Goal: Find specific page/section: Find specific page/section

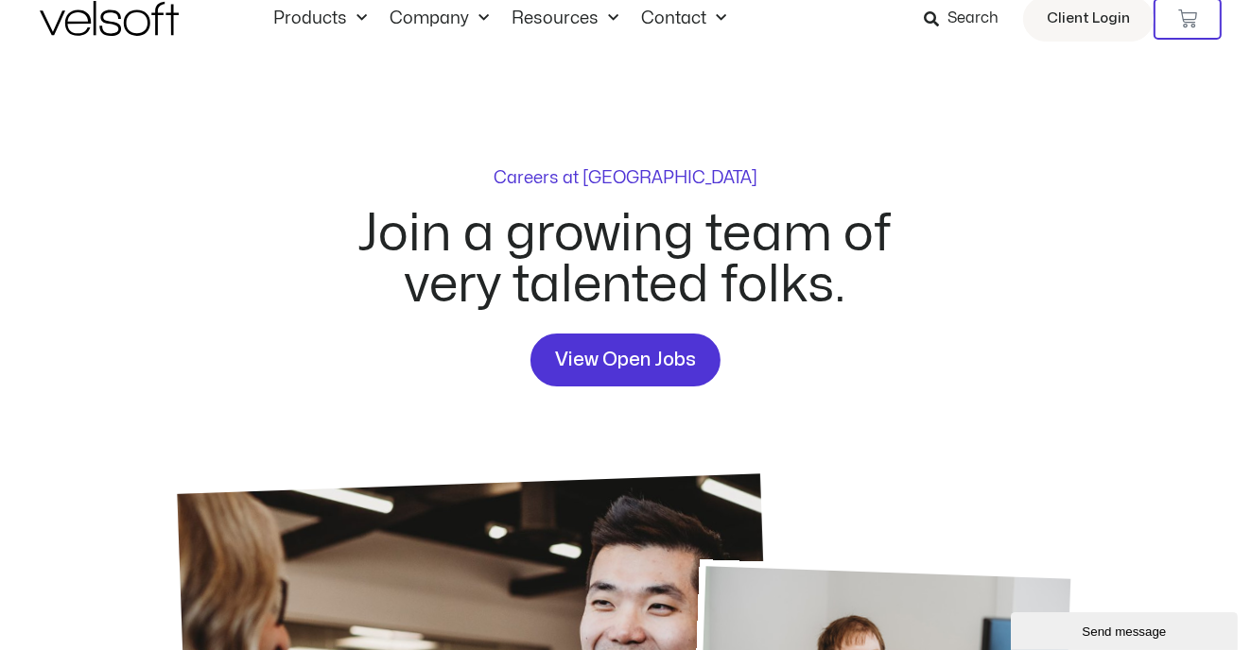
scroll to position [39, 0]
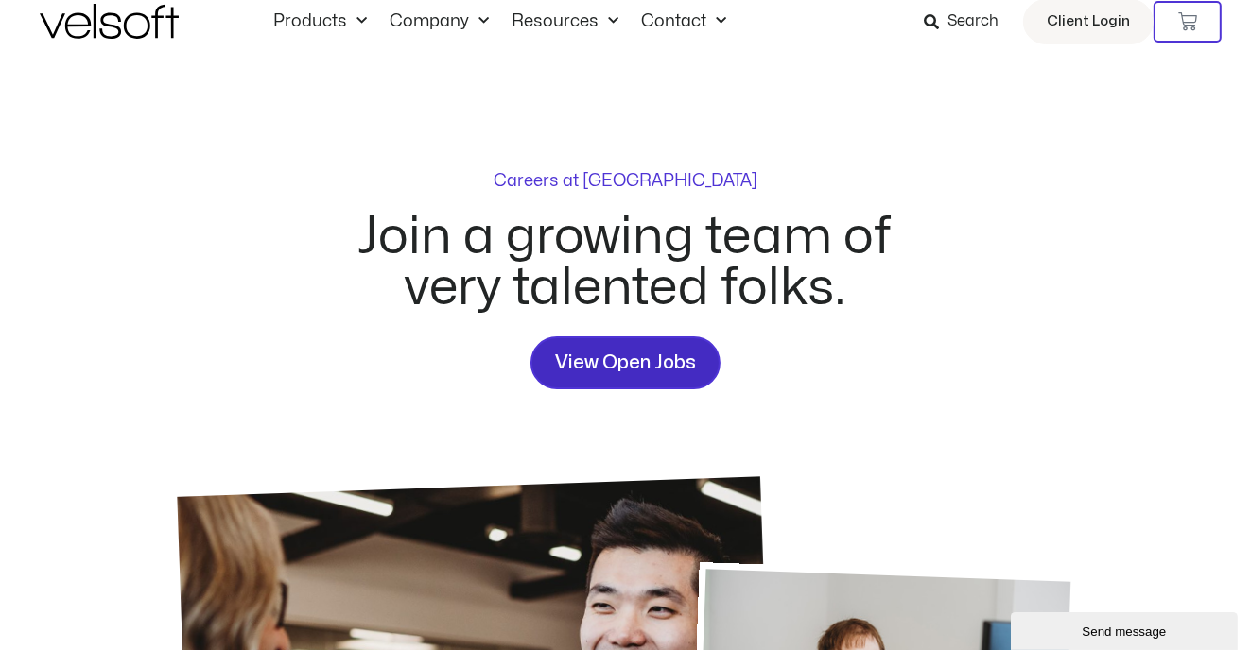
click at [631, 373] on span "View Open Jobs" at bounding box center [625, 363] width 141 height 30
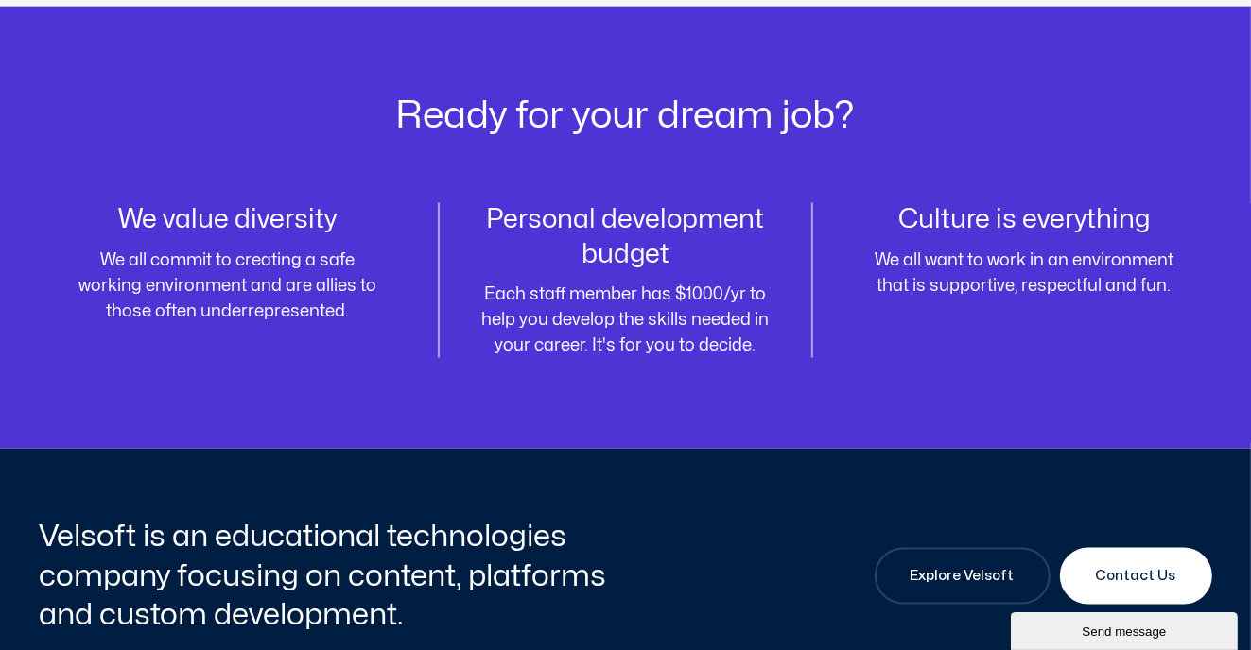
scroll to position [2202, 0]
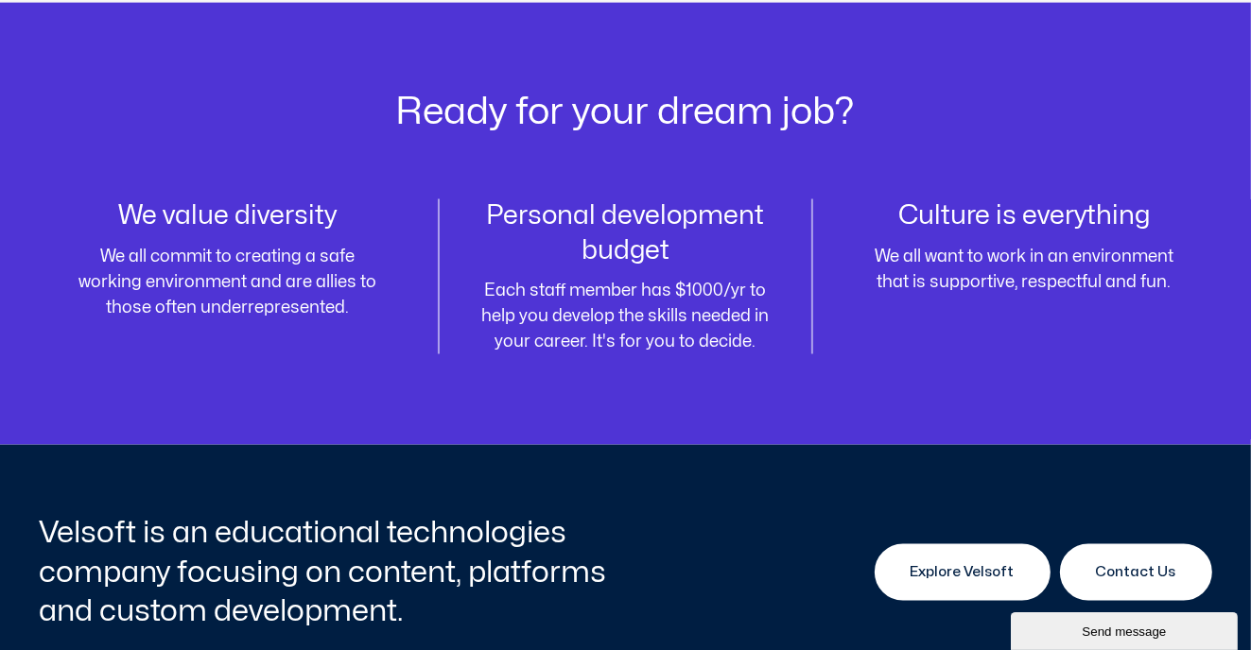
click at [942, 572] on span "Explore Velsoft" at bounding box center [962, 572] width 104 height 23
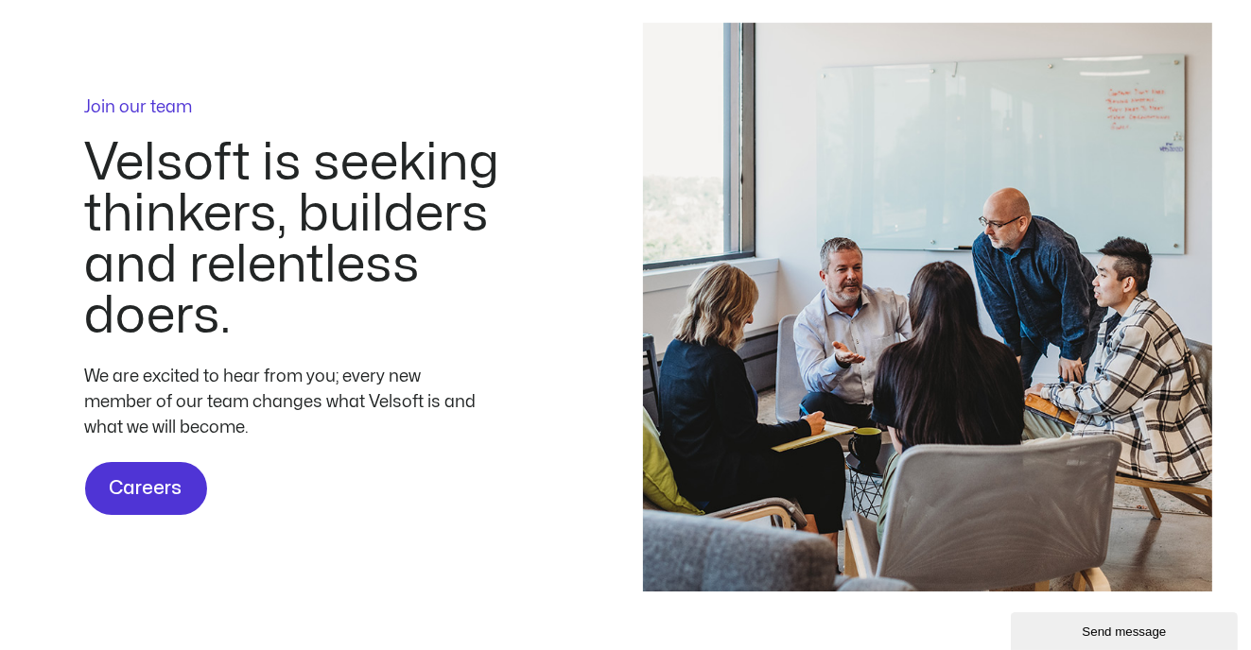
scroll to position [5735, 0]
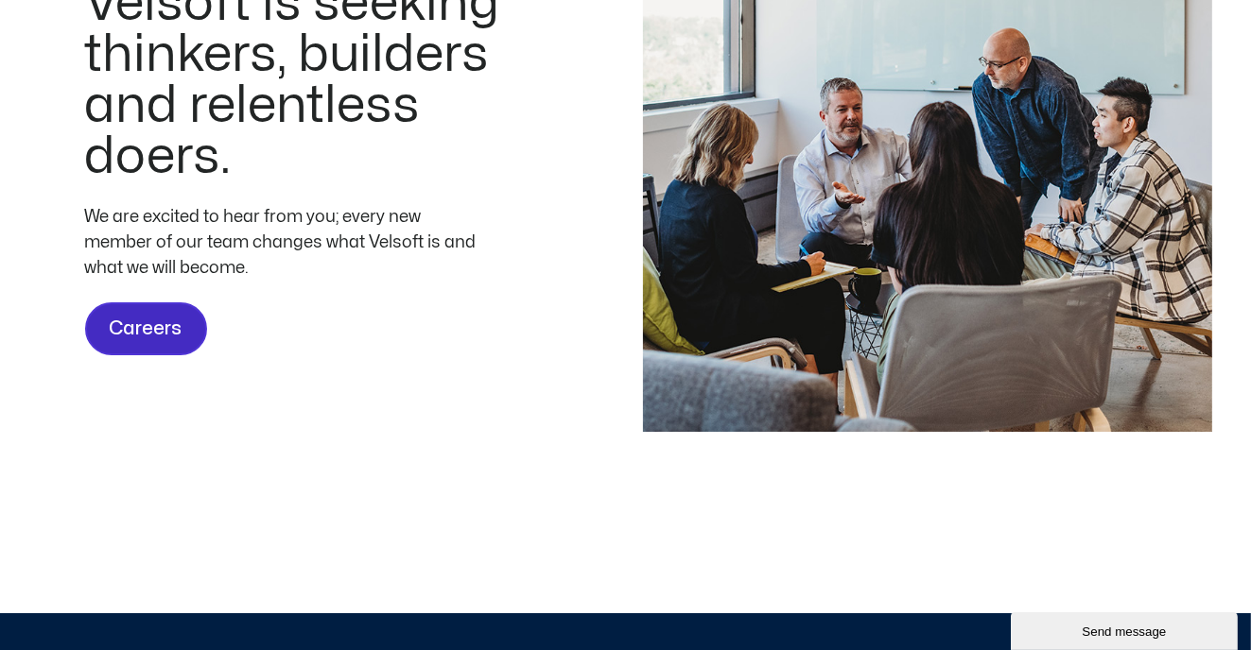
click at [135, 344] on span "Careers" at bounding box center [146, 329] width 73 height 30
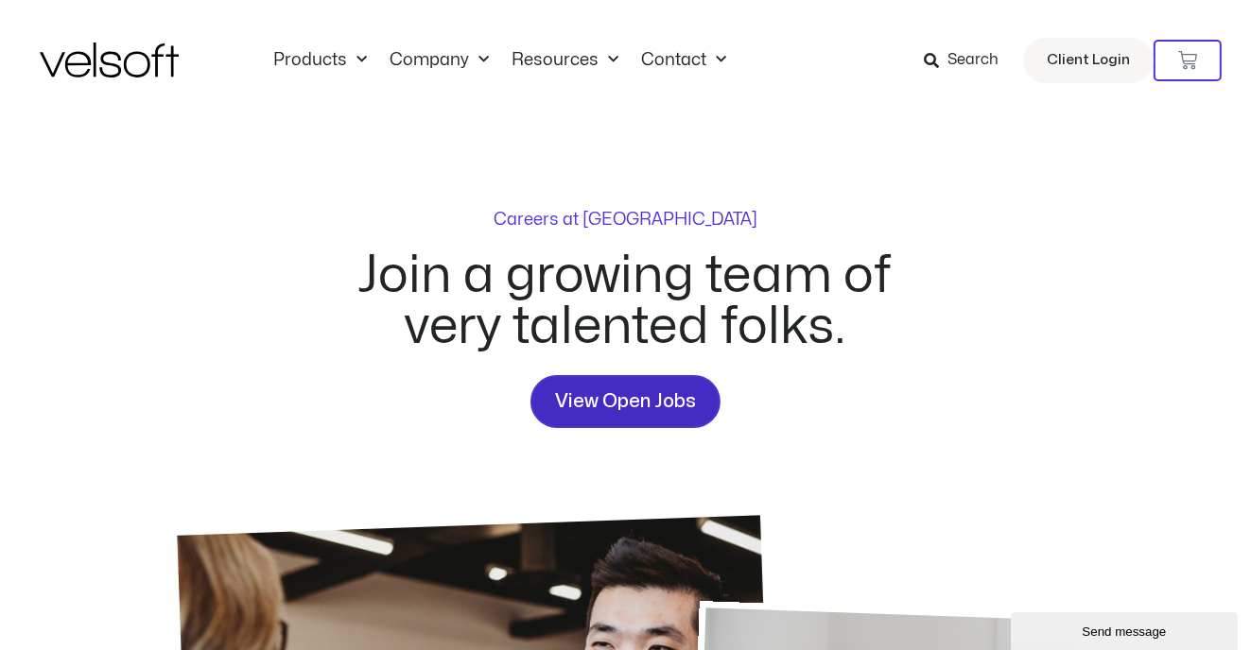
click at [634, 405] on span "View Open Jobs" at bounding box center [625, 402] width 141 height 30
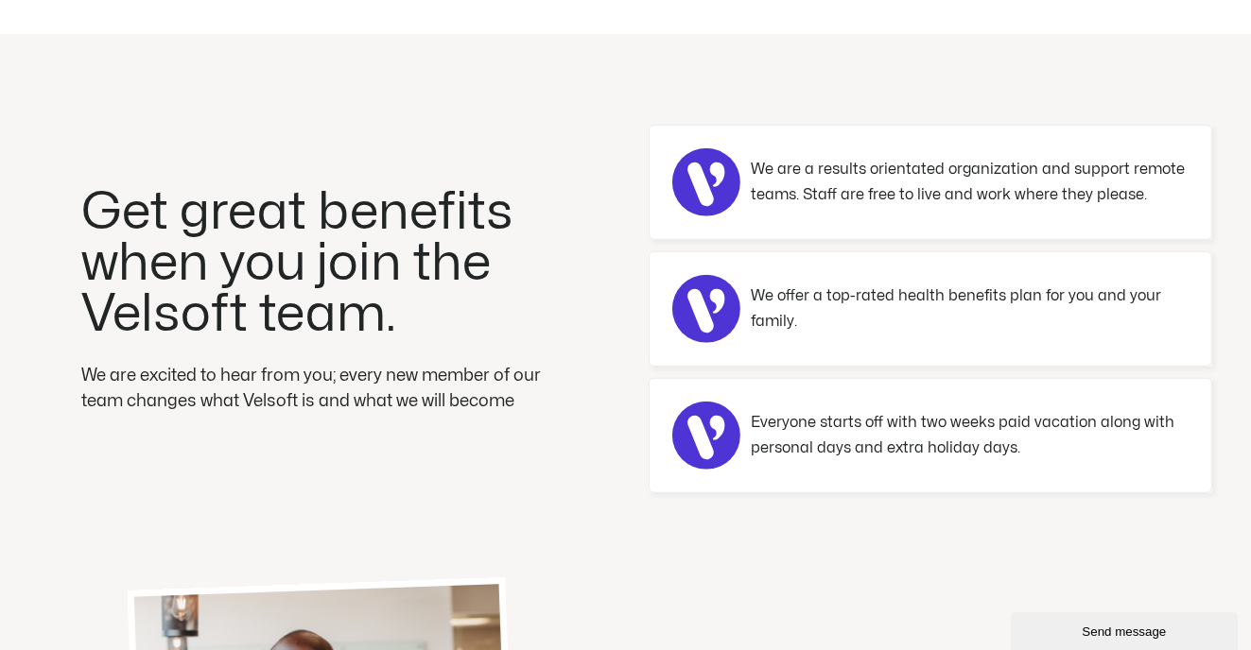
scroll to position [1066, 0]
